Goal: Obtain resource: Obtain resource

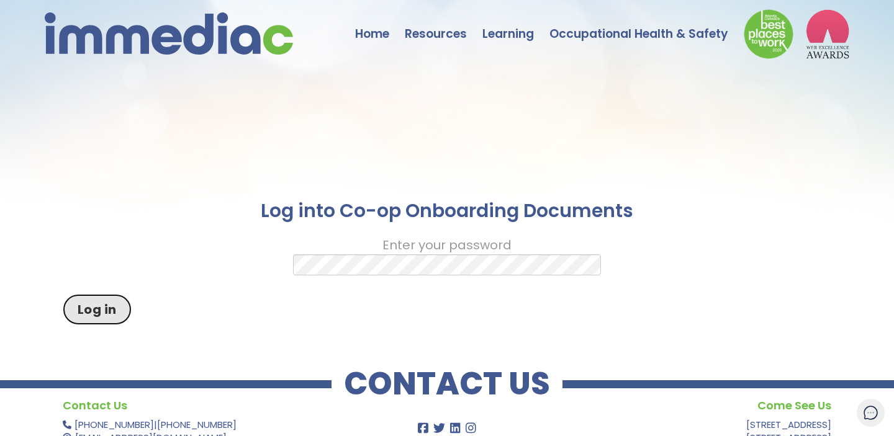
click at [91, 309] on button "Log in" at bounding box center [97, 309] width 69 height 31
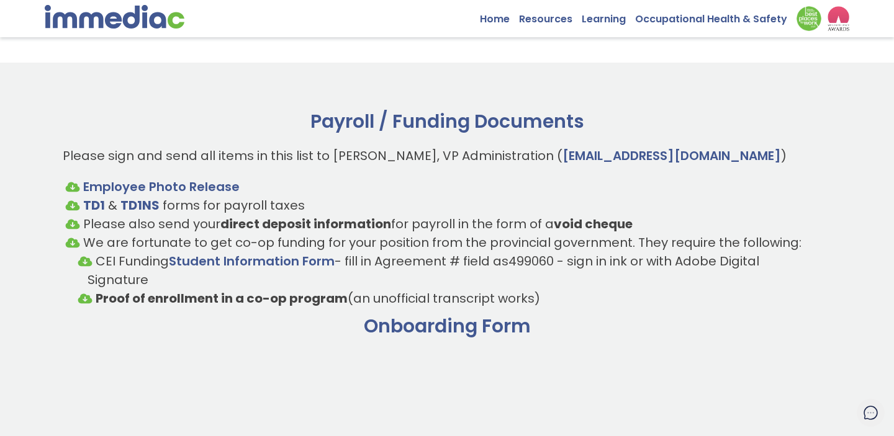
scroll to position [10, 0]
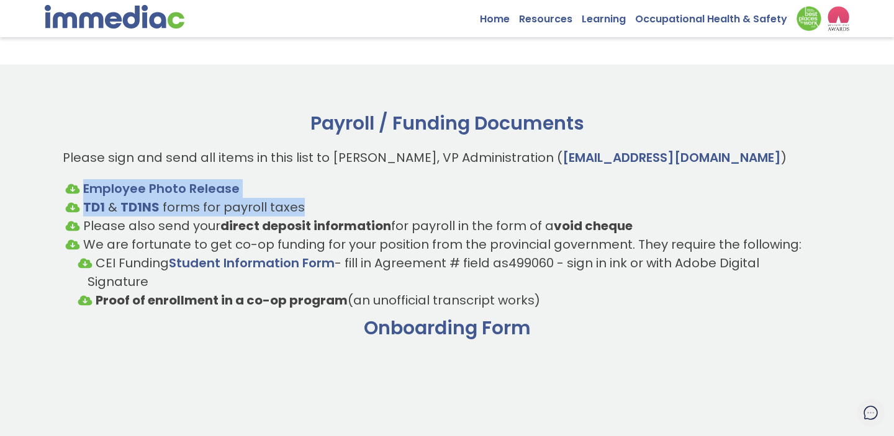
drag, startPoint x: 55, startPoint y: 168, endPoint x: 568, endPoint y: 211, distance: 515.2
click at [568, 211] on li "TD1 & TD1NS forms for payroll taxes" at bounding box center [447, 207] width 744 height 19
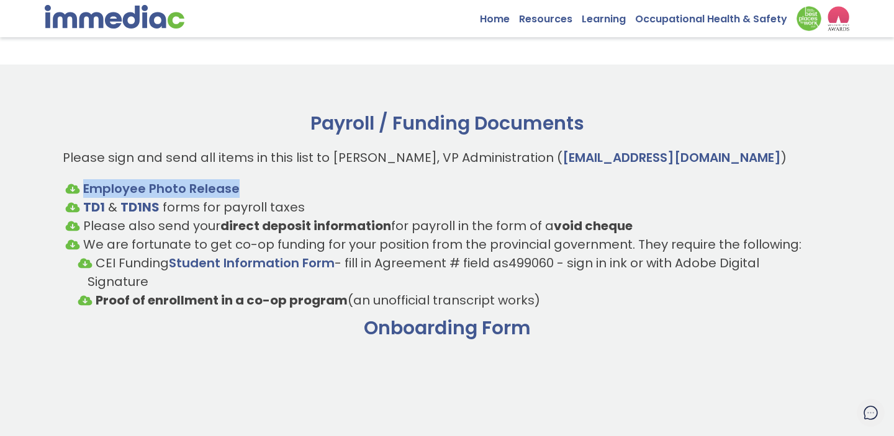
drag, startPoint x: 250, startPoint y: 189, endPoint x: 61, endPoint y: 187, distance: 188.7
click at [64, 215] on ul "Employee Photo Release TD1 & TD1NS forms for payroll taxes Please also send you…" at bounding box center [447, 244] width 769 height 130
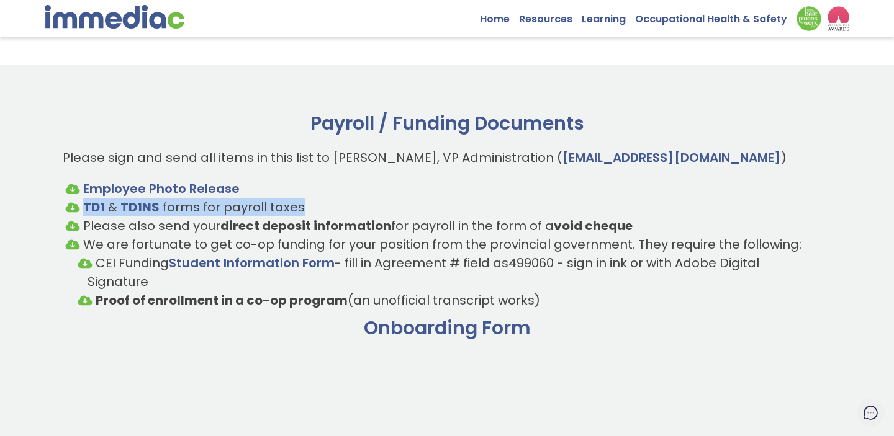
drag, startPoint x: 60, startPoint y: 208, endPoint x: 310, endPoint y: 207, distance: 250.8
click at [310, 207] on li "TD1 & TD1NS forms for payroll taxes" at bounding box center [447, 207] width 744 height 19
drag, startPoint x: 310, startPoint y: 207, endPoint x: 51, endPoint y: 207, distance: 259.5
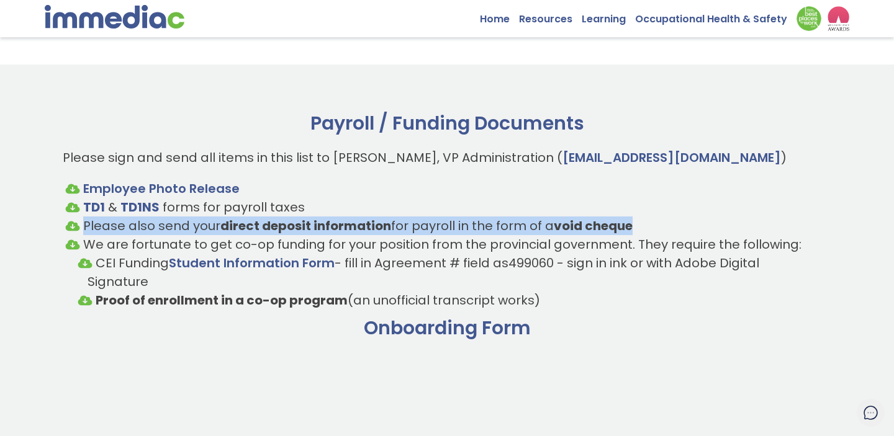
drag, startPoint x: 66, startPoint y: 226, endPoint x: 693, endPoint y: 229, distance: 627.6
click at [693, 229] on li "Please also send your direct deposit information for payroll in the form of a v…" at bounding box center [447, 226] width 744 height 19
drag, startPoint x: 693, startPoint y: 229, endPoint x: 107, endPoint y: 219, distance: 586.7
click at [107, 220] on li "Please also send your direct deposit information for payroll in the form of a v…" at bounding box center [447, 226] width 744 height 19
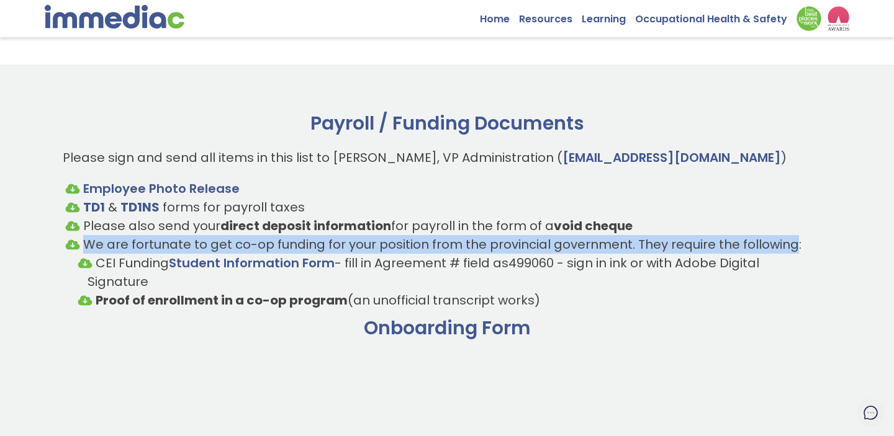
drag, startPoint x: 58, startPoint y: 244, endPoint x: 780, endPoint y: 250, distance: 722.0
click at [780, 250] on li "We are fortunate to get co-op funding for your position from the provincial gov…" at bounding box center [447, 272] width 744 height 74
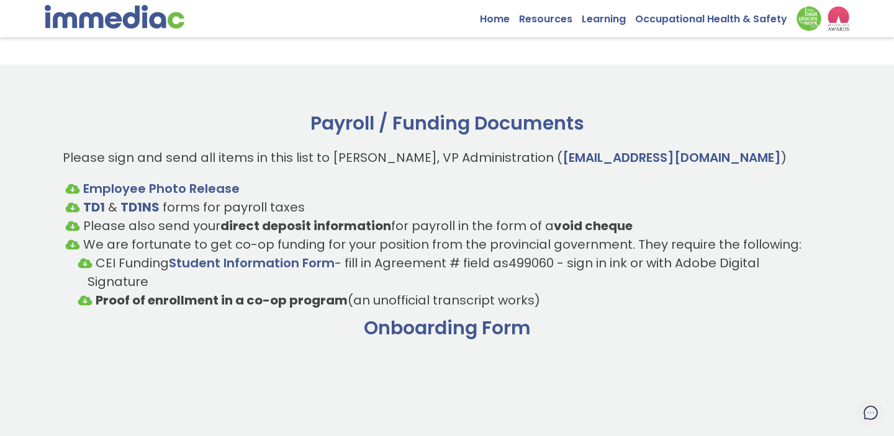
scroll to position [40, 0]
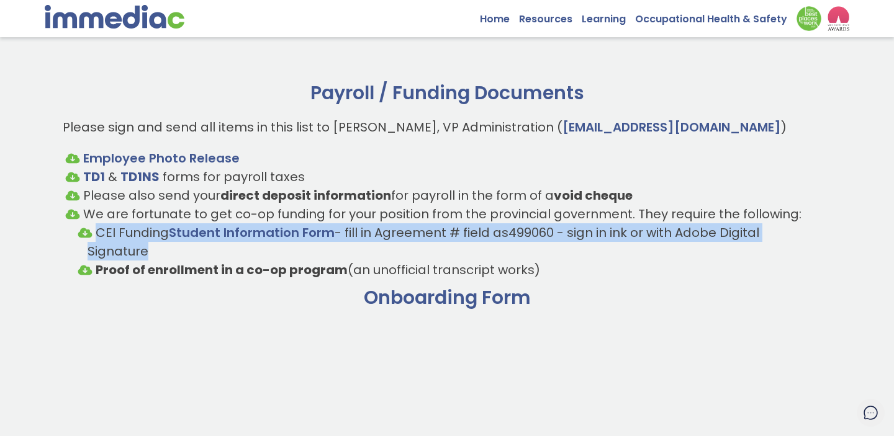
drag, startPoint x: 60, startPoint y: 236, endPoint x: 374, endPoint y: 251, distance: 314.5
click at [374, 251] on li "CEI Funding Student Information Form - fill in Agreement # field as 499060 - si…" at bounding box center [447, 241] width 719 height 37
drag, startPoint x: 58, startPoint y: 270, endPoint x: 559, endPoint y: 271, distance: 501.6
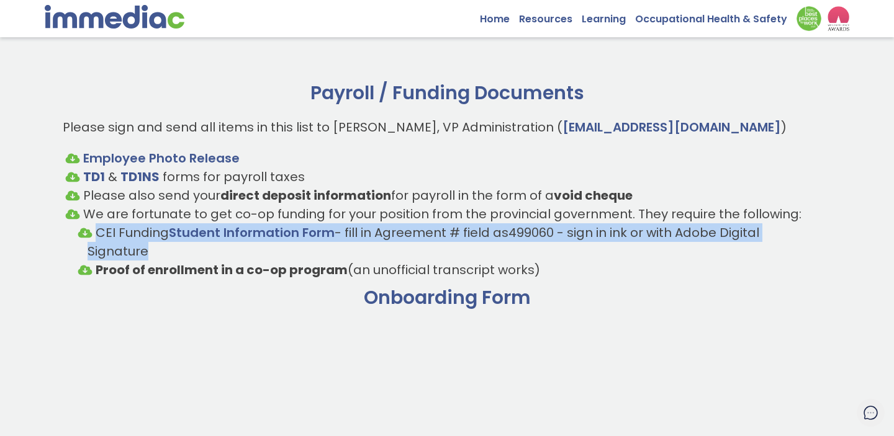
click at [559, 271] on li "Proof of enrollment in a co-op program (an unofficial transcript works)" at bounding box center [447, 270] width 719 height 19
drag, startPoint x: 564, startPoint y: 271, endPoint x: 28, endPoint y: 263, distance: 536.4
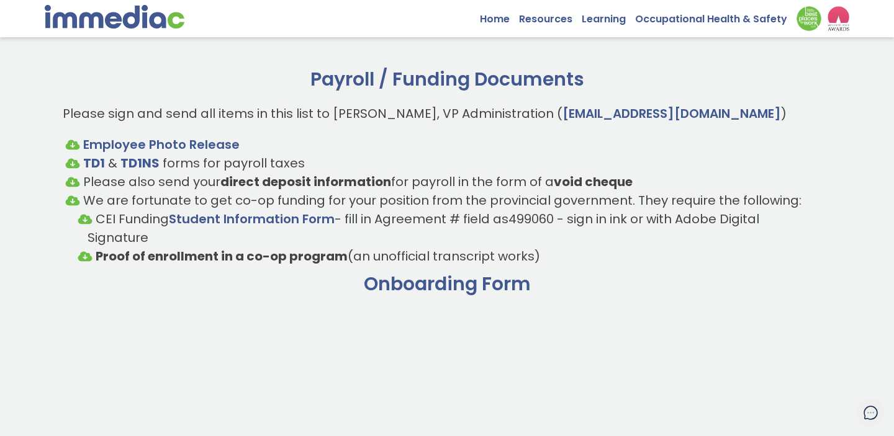
scroll to position [22, 0]
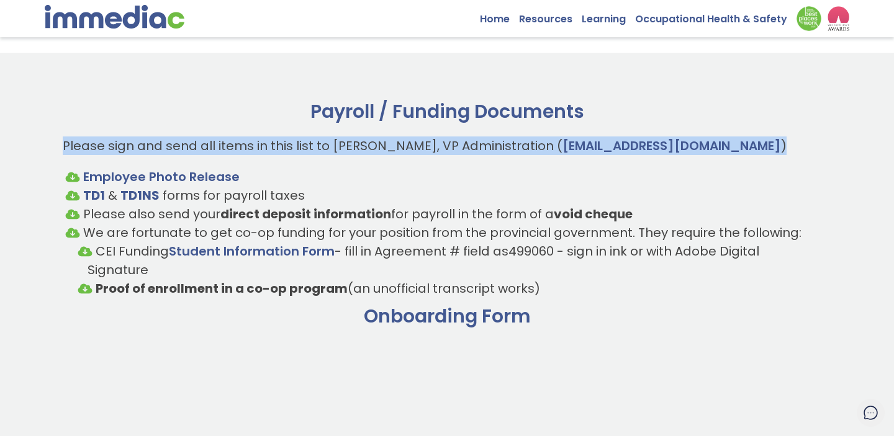
drag, startPoint x: 47, startPoint y: 145, endPoint x: 777, endPoint y: 148, distance: 729.4
click at [777, 148] on p "Please sign and send all items in this list to [PERSON_NAME], VP Administration…" at bounding box center [447, 146] width 769 height 19
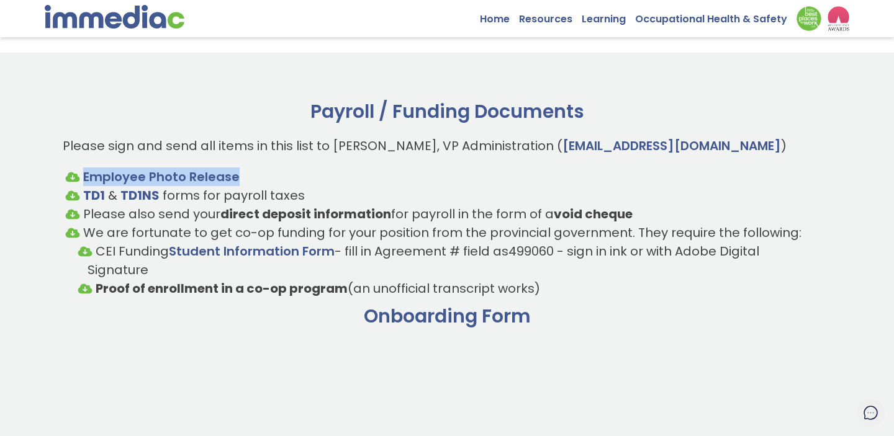
drag, startPoint x: 289, startPoint y: 185, endPoint x: 48, endPoint y: 181, distance: 240.9
click at [112, 181] on link "Employee Photo Release" at bounding box center [161, 176] width 156 height 17
click at [97, 196] on strong "TD1" at bounding box center [94, 195] width 22 height 17
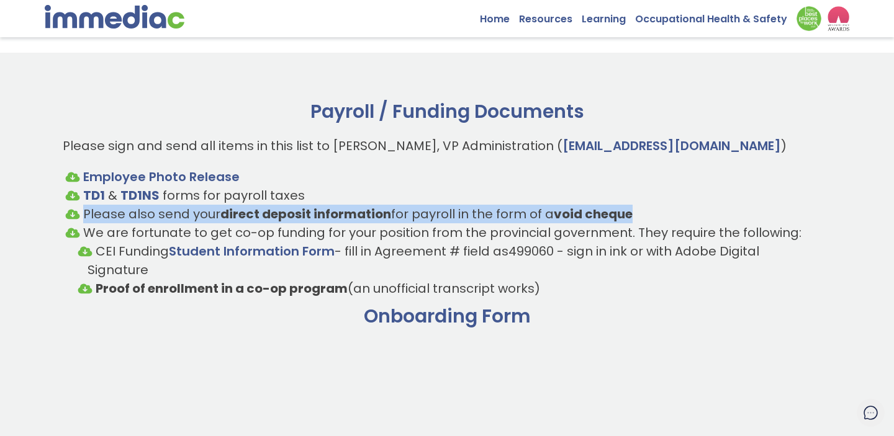
drag, startPoint x: 53, startPoint y: 217, endPoint x: 677, endPoint y: 217, distance: 624.5
click at [677, 217] on li "Please also send your direct deposit information for payroll in the form of a v…" at bounding box center [447, 214] width 744 height 19
drag, startPoint x: 691, startPoint y: 217, endPoint x: 64, endPoint y: 217, distance: 627.0
click at [64, 217] on ul "Employee Photo Release TD1 & TD1NS forms for payroll taxes Please also send you…" at bounding box center [447, 233] width 769 height 130
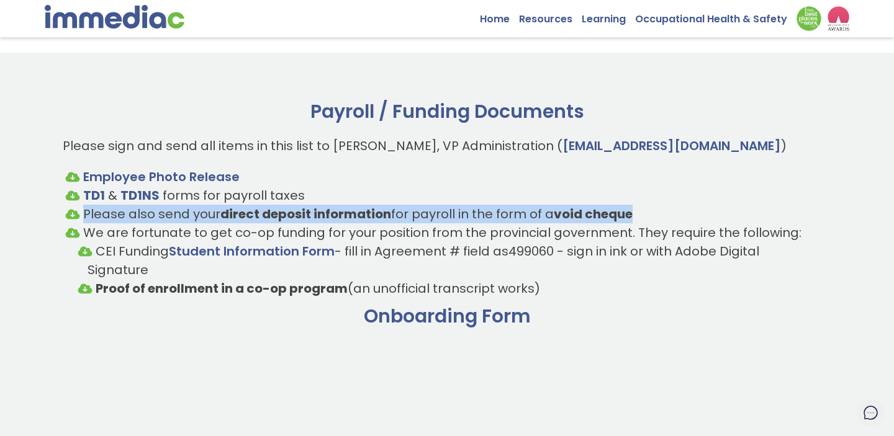
click at [64, 217] on ul "Employee Photo Release TD1 & TD1NS forms for payroll taxes Please also send you…" at bounding box center [447, 233] width 769 height 130
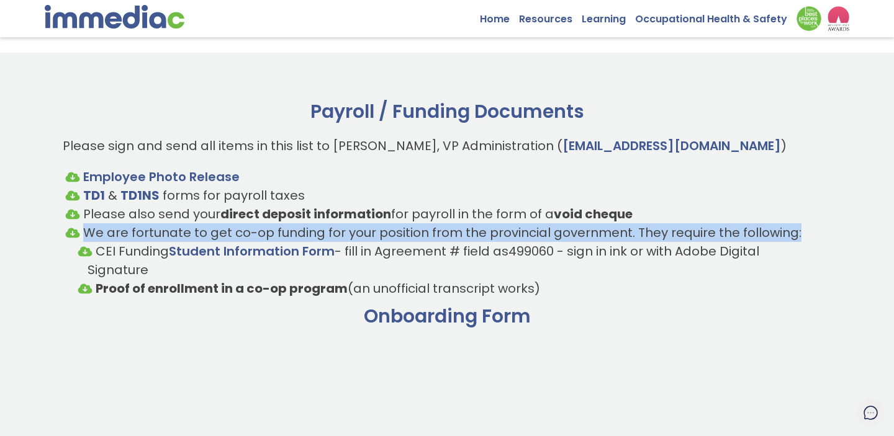
drag, startPoint x: 63, startPoint y: 230, endPoint x: 803, endPoint y: 229, distance: 739.9
click at [803, 230] on ul "Employee Photo Release TD1 & TD1NS forms for payroll taxes Please also send you…" at bounding box center [447, 233] width 769 height 130
click at [803, 229] on li "We are fortunate to get co-op funding for your position from the provincial gov…" at bounding box center [447, 260] width 744 height 74
drag, startPoint x: 813, startPoint y: 229, endPoint x: 63, endPoint y: 237, distance: 749.9
click at [63, 237] on ul "Employee Photo Release TD1 & TD1NS forms for payroll taxes Please also send you…" at bounding box center [447, 233] width 769 height 130
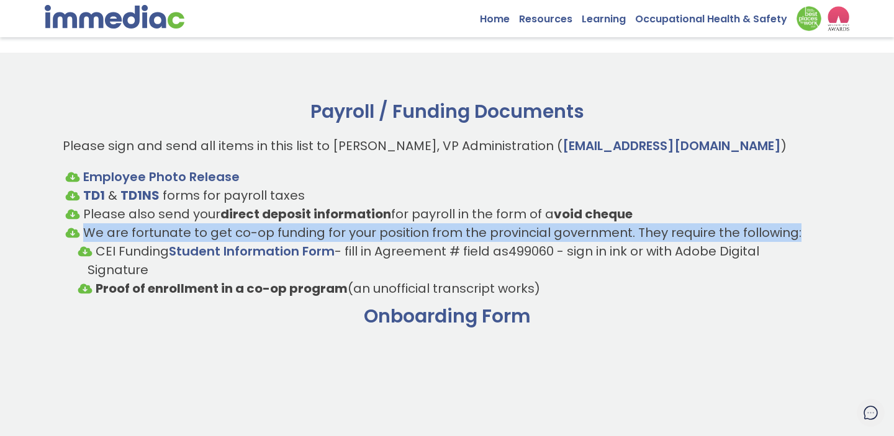
click at [63, 237] on ul "Employee Photo Release TD1 & TD1NS forms for payroll taxes Please also send you…" at bounding box center [447, 233] width 769 height 130
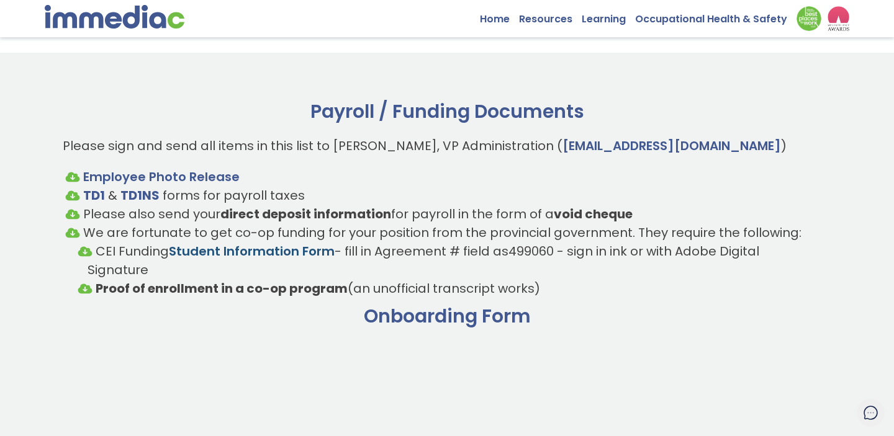
click at [212, 250] on link "Student Information Form" at bounding box center [252, 251] width 166 height 17
drag, startPoint x: 550, startPoint y: 251, endPoint x: 506, endPoint y: 260, distance: 44.9
click at [506, 260] on li "CEI Funding Student Information Form - fill in Agreement # field as 499060 - si…" at bounding box center [447, 260] width 719 height 37
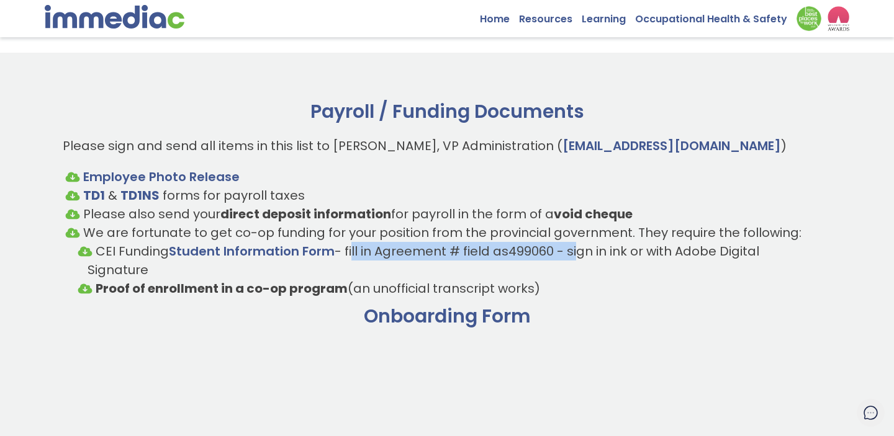
drag, startPoint x: 350, startPoint y: 250, endPoint x: 581, endPoint y: 252, distance: 230.9
click at [581, 252] on li "CEI Funding Student Information Form - fill in Agreement # field as 499060 - si…" at bounding box center [447, 260] width 719 height 37
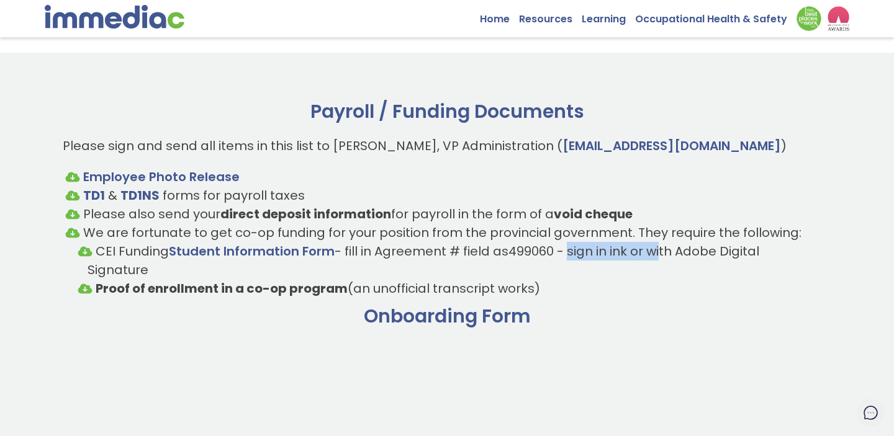
drag, startPoint x: 574, startPoint y: 253, endPoint x: 673, endPoint y: 253, distance: 99.3
click at [673, 253] on li "CEI Funding Student Information Form - fill in Agreement # field as 499060 - si…" at bounding box center [447, 260] width 719 height 37
drag, startPoint x: 575, startPoint y: 253, endPoint x: 621, endPoint y: 253, distance: 45.9
click at [621, 253] on li "CEI Funding Student Information Form - fill in Agreement # field as 499060 - si…" at bounding box center [447, 260] width 719 height 37
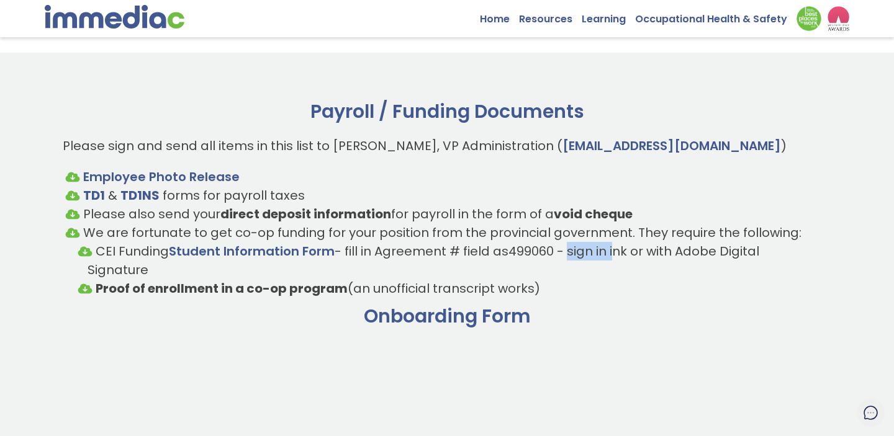
click at [621, 253] on li "CEI Funding Student Information Form - fill in Agreement # field as 499060 - si…" at bounding box center [447, 260] width 719 height 37
drag, startPoint x: 632, startPoint y: 253, endPoint x: 581, endPoint y: 253, distance: 50.9
click at [581, 253] on li "CEI Funding Student Information Form - fill in Agreement # field as 499060 - si…" at bounding box center [447, 260] width 719 height 37
drag, startPoint x: 543, startPoint y: 291, endPoint x: 99, endPoint y: 289, distance: 443.2
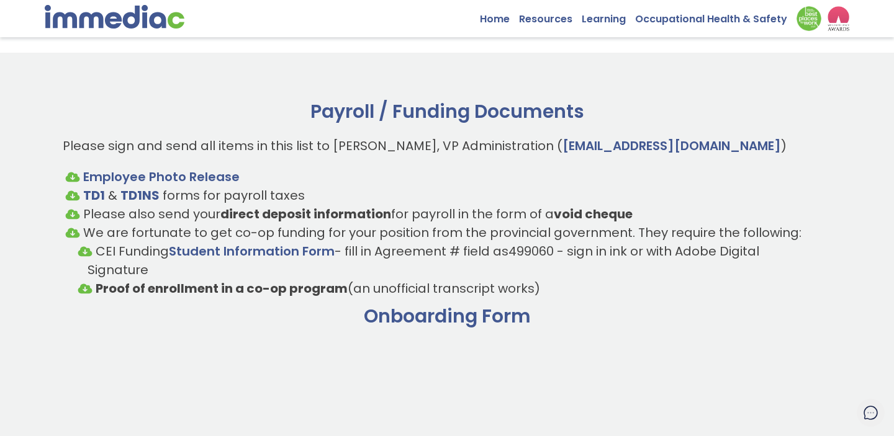
click at [99, 289] on li "Proof of enrollment in a co-op program (an unofficial transcript works)" at bounding box center [447, 288] width 719 height 19
click at [71, 289] on ul "Employee Photo Release TD1 & TD1NS forms for payroll taxes Please also send you…" at bounding box center [447, 233] width 769 height 130
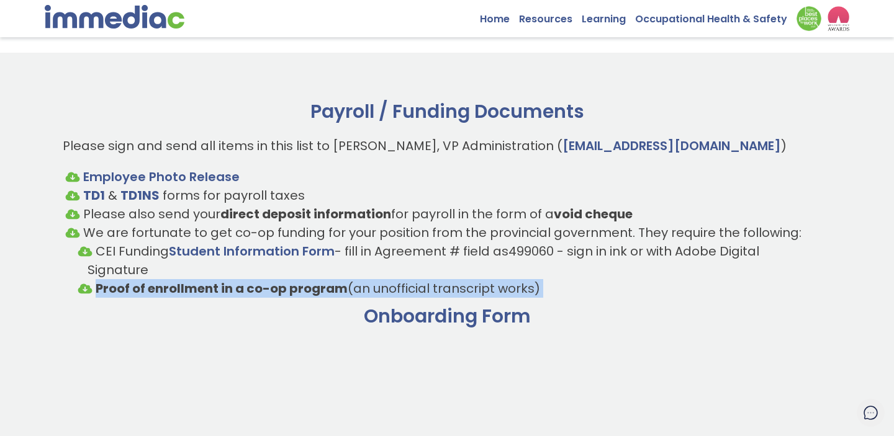
drag, startPoint x: 71, startPoint y: 289, endPoint x: 610, endPoint y: 289, distance: 538.2
click at [610, 289] on ul "Employee Photo Release TD1 & TD1NS forms for payroll taxes Please also send you…" at bounding box center [447, 233] width 769 height 130
click at [610, 289] on li "Proof of enrollment in a co-op program (an unofficial transcript works)" at bounding box center [447, 288] width 719 height 19
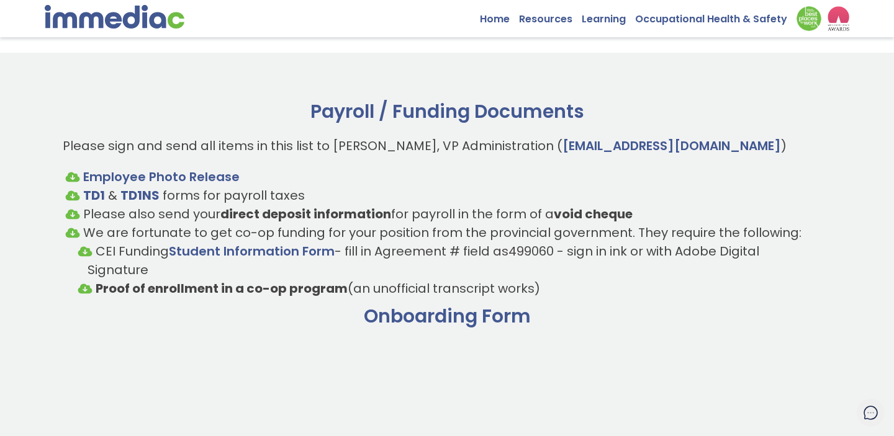
drag, startPoint x: 616, startPoint y: 289, endPoint x: 71, endPoint y: 292, distance: 545.0
click at [71, 292] on ul "Employee Photo Release TD1 & TD1NS forms for payroll taxes Please also send you…" at bounding box center [447, 233] width 769 height 130
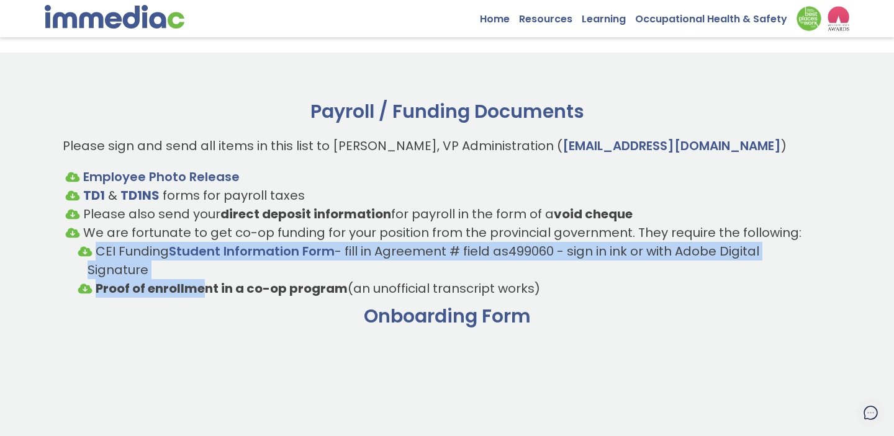
drag, startPoint x: 71, startPoint y: 254, endPoint x: 204, endPoint y: 281, distance: 135.0
click at [204, 281] on ul "Employee Photo Release TD1 & TD1NS forms for payroll taxes Please also send you…" at bounding box center [447, 233] width 769 height 130
click at [204, 281] on strong "Proof of enrollment in a co-op program" at bounding box center [222, 288] width 252 height 17
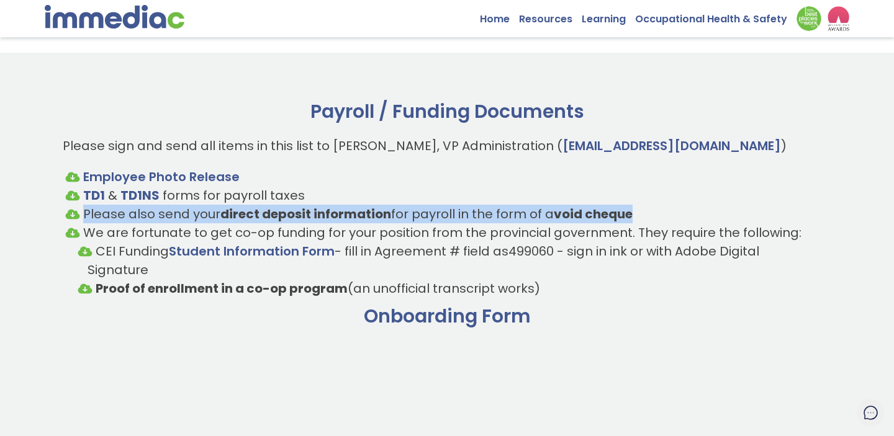
drag, startPoint x: 69, startPoint y: 214, endPoint x: 662, endPoint y: 215, distance: 593.4
click at [662, 215] on li "Please also send your direct deposit information for payroll in the form of a v…" at bounding box center [447, 214] width 744 height 19
drag, startPoint x: 680, startPoint y: 215, endPoint x: 48, endPoint y: 209, distance: 632.0
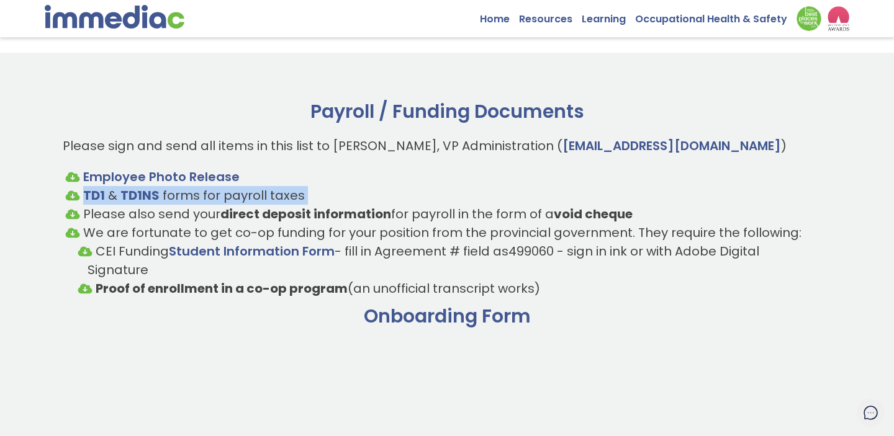
drag, startPoint x: 60, startPoint y: 191, endPoint x: 317, endPoint y: 191, distance: 257.6
click at [317, 191] on li "TD1 & TD1NS forms for payroll taxes" at bounding box center [447, 195] width 744 height 19
drag, startPoint x: 317, startPoint y: 191, endPoint x: 39, endPoint y: 192, distance: 278.1
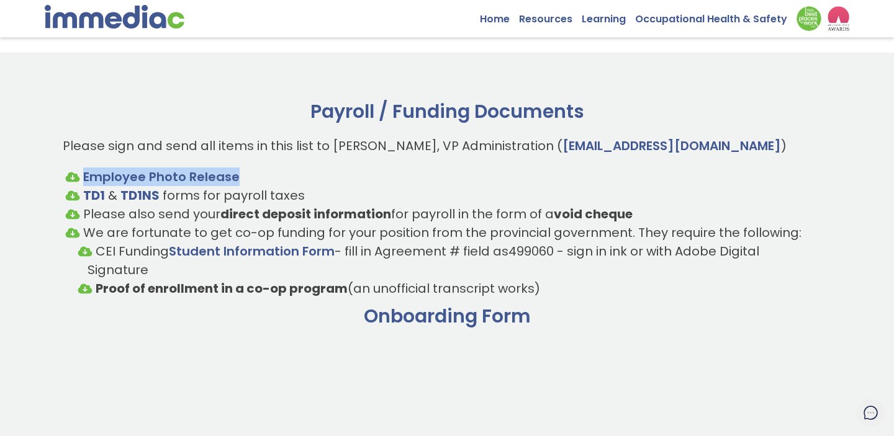
drag, startPoint x: 67, startPoint y: 168, endPoint x: 323, endPoint y: 178, distance: 256.6
click at [322, 177] on ul "Employee Photo Release TD1 & TD1NS forms for payroll taxes Please also send you…" at bounding box center [447, 233] width 769 height 130
click at [323, 178] on li "Employee Photo Release" at bounding box center [447, 177] width 744 height 19
drag, startPoint x: 302, startPoint y: 178, endPoint x: 53, endPoint y: 178, distance: 248.9
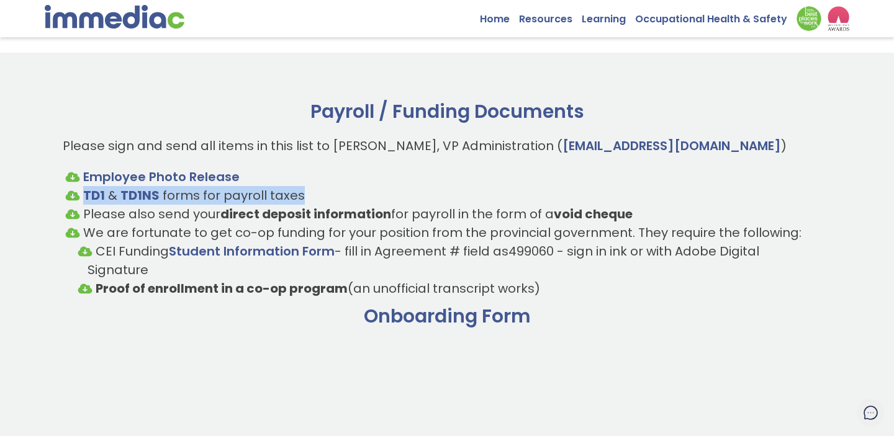
drag, startPoint x: 53, startPoint y: 194, endPoint x: 340, endPoint y: 192, distance: 286.8
click at [340, 192] on li "TD1 & TD1NS forms for payroll taxes" at bounding box center [447, 195] width 744 height 19
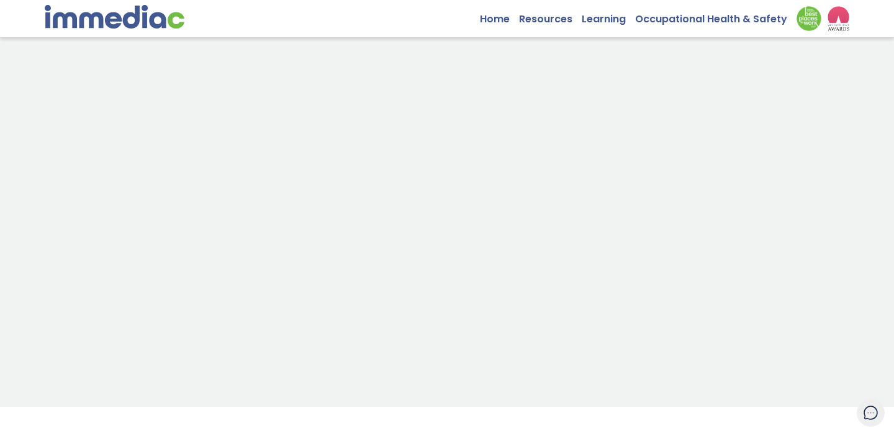
scroll to position [629, 0]
